Goal: Book appointment/travel/reservation

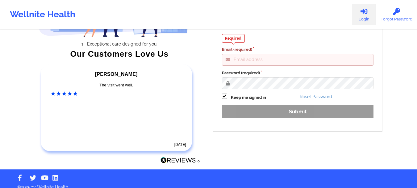
scroll to position [93, 0]
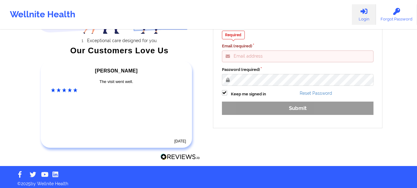
type input "[EMAIL_ADDRESS][DOMAIN_NAME]"
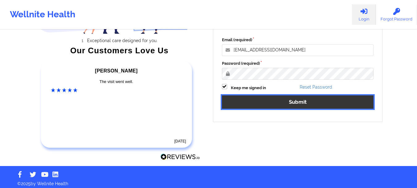
click at [249, 102] on button "Submit" at bounding box center [298, 101] width 152 height 13
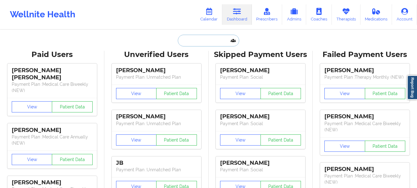
paste input "[EMAIL_ADDRESS][DOMAIN_NAME]"
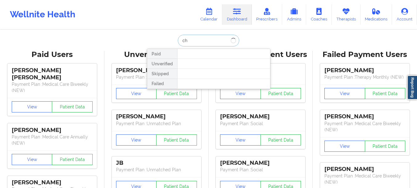
type input "c"
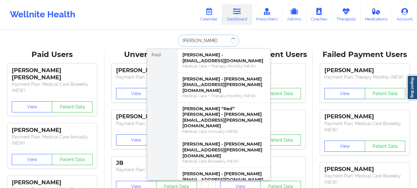
type input "[PERSON_NAME]"
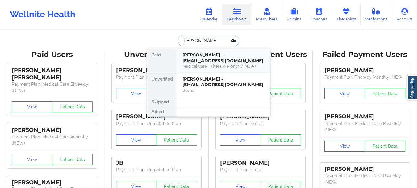
click at [205, 57] on div "[PERSON_NAME] - [EMAIL_ADDRESS][DOMAIN_NAME]" at bounding box center [224, 57] width 83 height 11
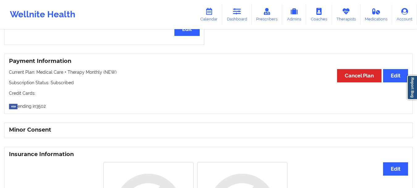
scroll to position [243, 0]
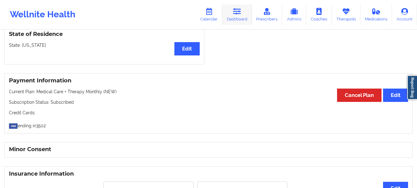
click at [240, 12] on icon at bounding box center [237, 11] width 8 height 7
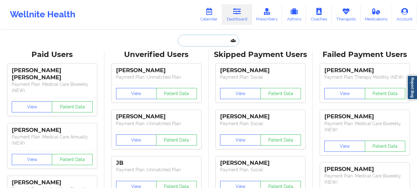
click at [199, 45] on input "text" at bounding box center [208, 41] width 61 height 12
paste input "[EMAIL_ADDRESS][DOMAIN_NAME]"
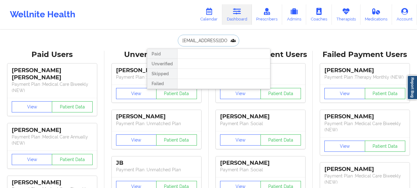
drag, startPoint x: 228, startPoint y: 43, endPoint x: 170, endPoint y: 40, distance: 58.1
click at [170, 40] on div "[EMAIL_ADDRESS][DOMAIN_NAME] Paid Unverified Skipped Failed" at bounding box center [209, 41] width 124 height 12
drag, startPoint x: 209, startPoint y: 40, endPoint x: 186, endPoint y: 41, distance: 22.3
click at [186, 41] on input "[DOMAIN_NAME]" at bounding box center [208, 41] width 61 height 12
type input "a"
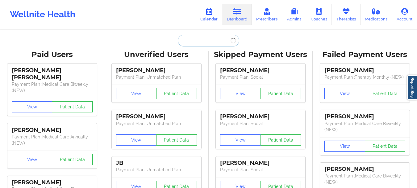
paste input "[EMAIL_ADDRESS][DOMAIN_NAME]"
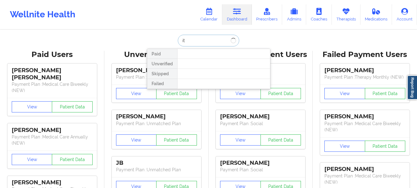
type input "i"
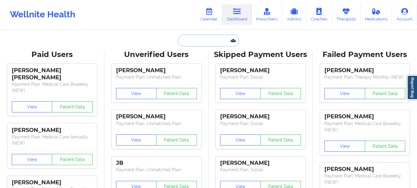
paste input "[EMAIL_ADDRESS][DOMAIN_NAME]"
type input "[EMAIL_ADDRESS][DOMAIN_NAME]"
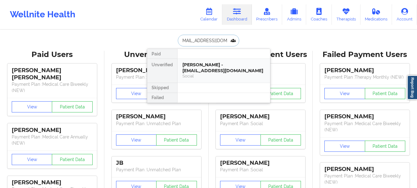
click at [203, 71] on div "[PERSON_NAME] - [EMAIL_ADDRESS][DOMAIN_NAME]" at bounding box center [224, 67] width 83 height 11
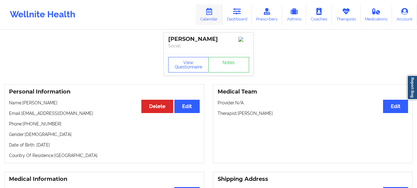
click at [211, 12] on icon at bounding box center [209, 11] width 8 height 7
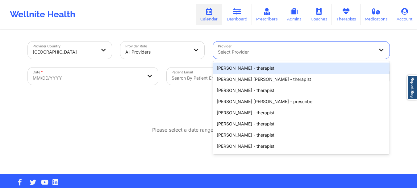
click at [235, 55] on div at bounding box center [296, 51] width 156 height 7
type input "[PERSON_NAME]"
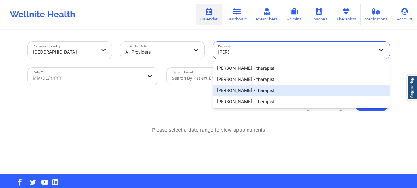
click at [237, 87] on div "[PERSON_NAME] - therapist" at bounding box center [301, 90] width 177 height 11
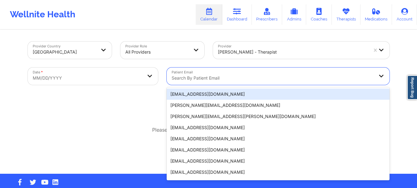
click at [220, 79] on div at bounding box center [273, 77] width 203 height 7
paste input "[EMAIL_ADDRESS][DOMAIN_NAME]"
type input "[EMAIL_ADDRESS][DOMAIN_NAME]"
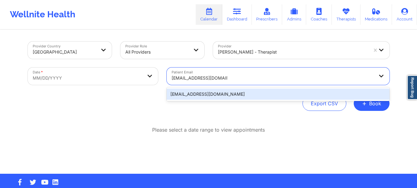
click at [223, 91] on div "[EMAIL_ADDRESS][DOMAIN_NAME]" at bounding box center [278, 93] width 223 height 11
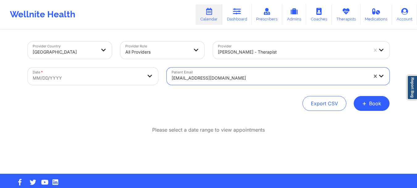
click at [145, 75] on body "Wellnite Health Calendar Dashboard Prescribers Admins Coaches Therapists Medica…" at bounding box center [208, 94] width 417 height 188
select select "2025-8"
select select "2025-9"
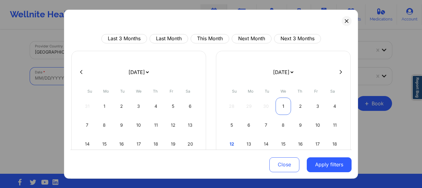
click at [286, 108] on div "1" at bounding box center [284, 105] width 16 height 17
select select "2025-9"
select select "2025-10"
select select "2025-9"
select select "2025-10"
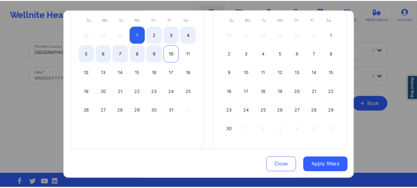
scroll to position [80, 0]
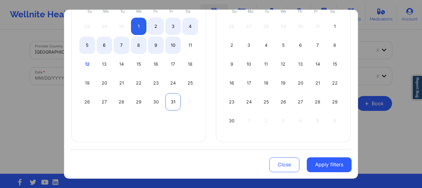
select select "2025-9"
select select "2025-10"
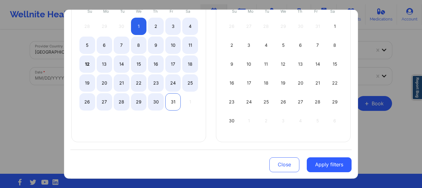
click at [173, 105] on div "31" at bounding box center [173, 101] width 16 height 17
select select "2025-9"
select select "2025-10"
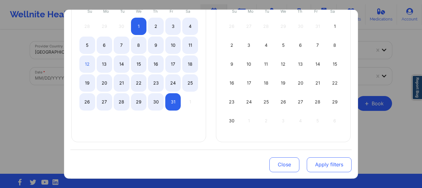
click at [325, 163] on button "Apply filters" at bounding box center [329, 164] width 45 height 15
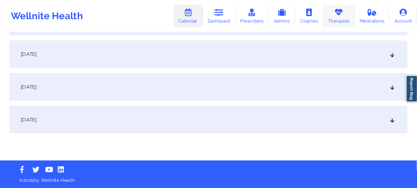
scroll to position [900, 0]
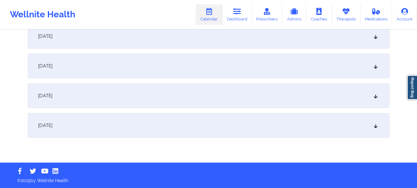
click at [221, 129] on div "[DATE]" at bounding box center [209, 125] width 362 height 25
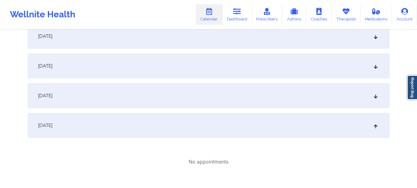
click at [221, 104] on div "[DATE]" at bounding box center [209, 95] width 362 height 25
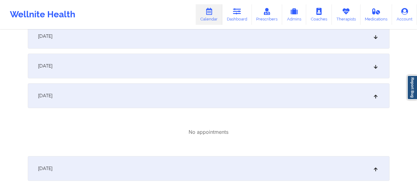
click at [213, 70] on div "[DATE]" at bounding box center [209, 65] width 362 height 25
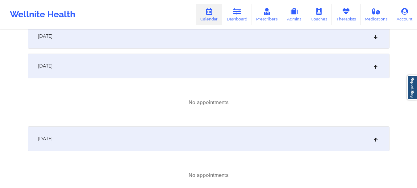
click at [209, 44] on div "[DATE]" at bounding box center [209, 36] width 362 height 25
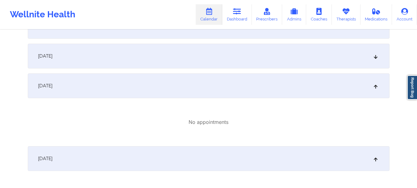
scroll to position [843, 0]
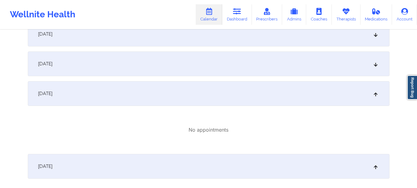
click at [198, 57] on div "[DATE]" at bounding box center [209, 63] width 362 height 25
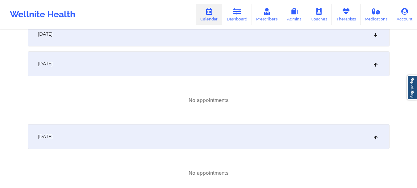
click at [200, 42] on div "[DATE]" at bounding box center [209, 34] width 362 height 25
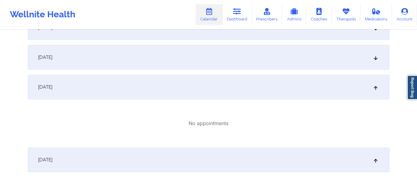
scroll to position [789, 0]
click at [190, 54] on div "[DATE]" at bounding box center [209, 58] width 362 height 25
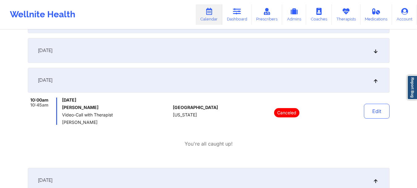
scroll to position [766, 0]
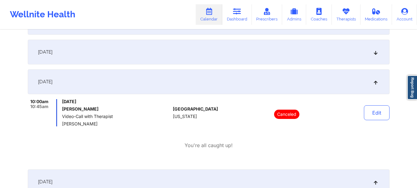
drag, startPoint x: 190, startPoint y: 54, endPoint x: 193, endPoint y: 119, distance: 65.0
click at [184, 127] on div "10:00am 10:45am [DATE] [PERSON_NAME] Video-Call with Therapist [PERSON_NAME] [G…" at bounding box center [209, 124] width 362 height 50
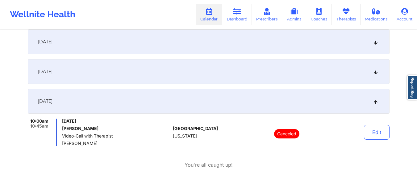
scroll to position [742, 0]
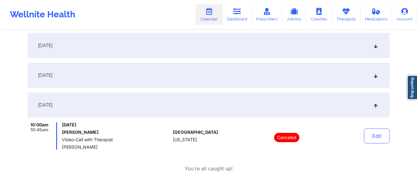
click at [186, 81] on div "[DATE]" at bounding box center [209, 75] width 362 height 25
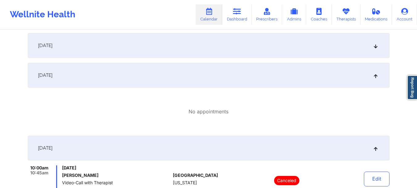
click at [182, 49] on div "[DATE]" at bounding box center [209, 45] width 362 height 25
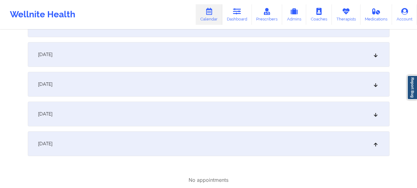
scroll to position [633, 0]
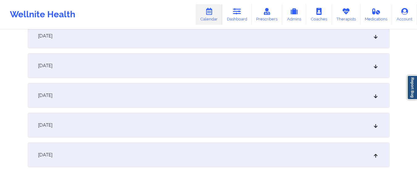
click at [154, 119] on div "[DATE]" at bounding box center [209, 124] width 362 height 25
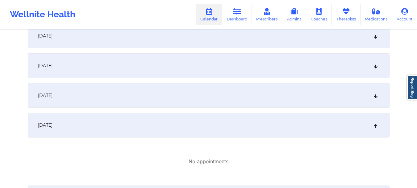
click at [161, 97] on div "[DATE]" at bounding box center [209, 95] width 362 height 25
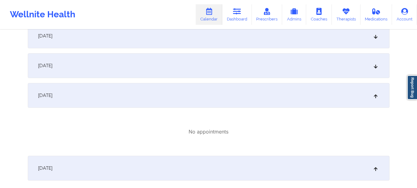
click at [165, 74] on div "[DATE]" at bounding box center [209, 65] width 362 height 25
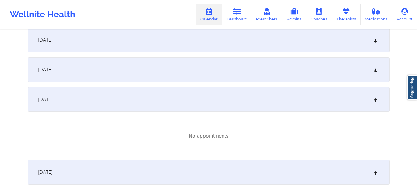
click at [165, 74] on div "[DATE]" at bounding box center [209, 69] width 362 height 25
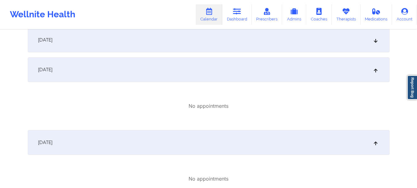
click at [171, 49] on div "[DATE]" at bounding box center [209, 39] width 362 height 25
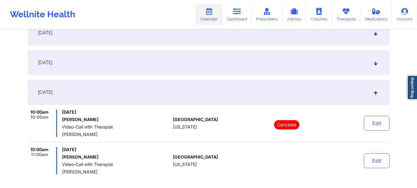
scroll to position [547, 0]
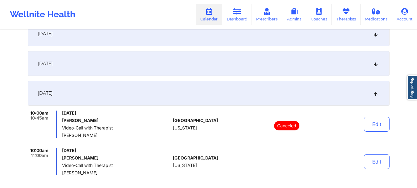
click at [191, 70] on div "[DATE]" at bounding box center [209, 63] width 362 height 25
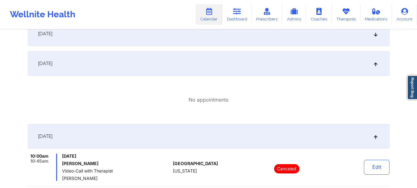
click at [194, 42] on div "[DATE]" at bounding box center [209, 33] width 362 height 25
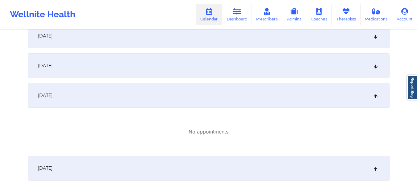
scroll to position [480, 0]
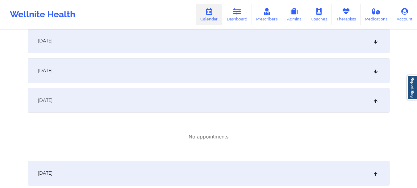
click at [186, 65] on div "[DATE]" at bounding box center [209, 70] width 362 height 25
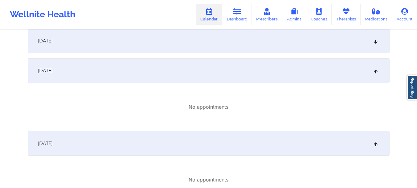
click at [186, 44] on div "[DATE]" at bounding box center [209, 40] width 362 height 25
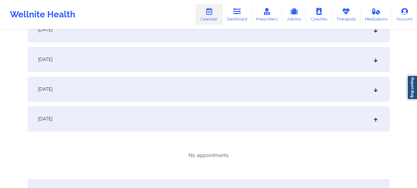
scroll to position [395, 0]
